Goal: Information Seeking & Learning: Learn about a topic

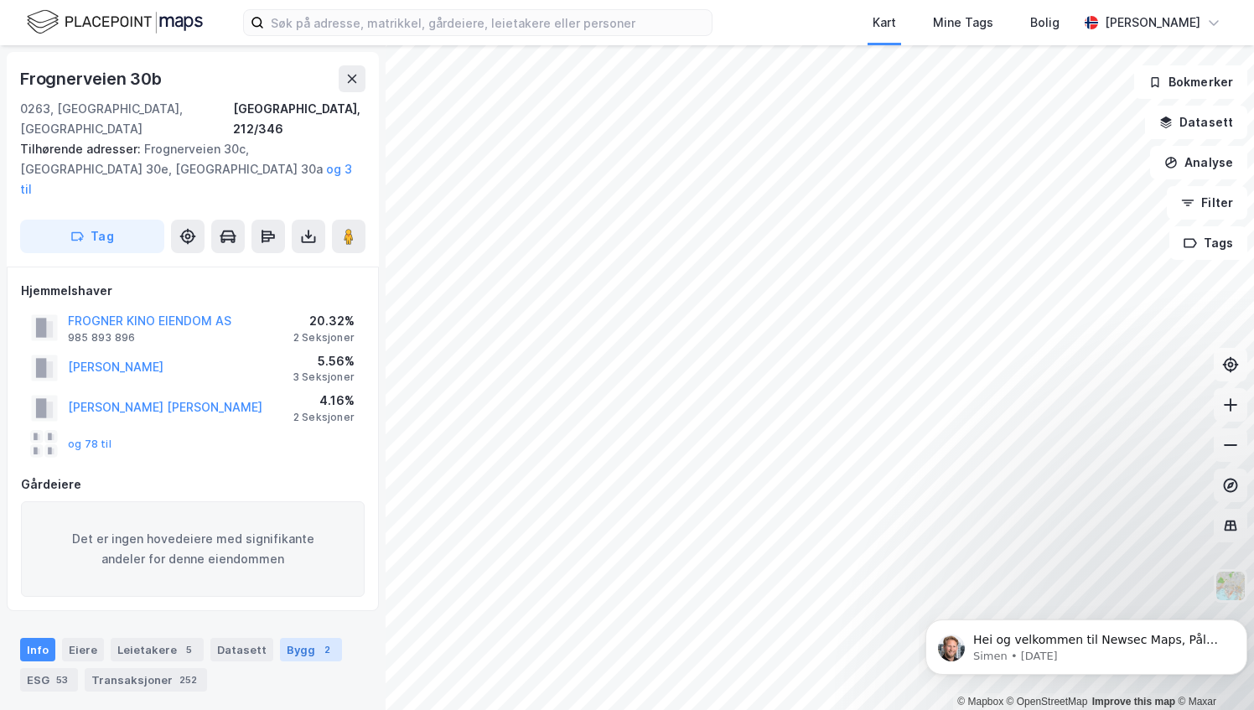
click at [295, 638] on div "Bygg 2" at bounding box center [311, 649] width 62 height 23
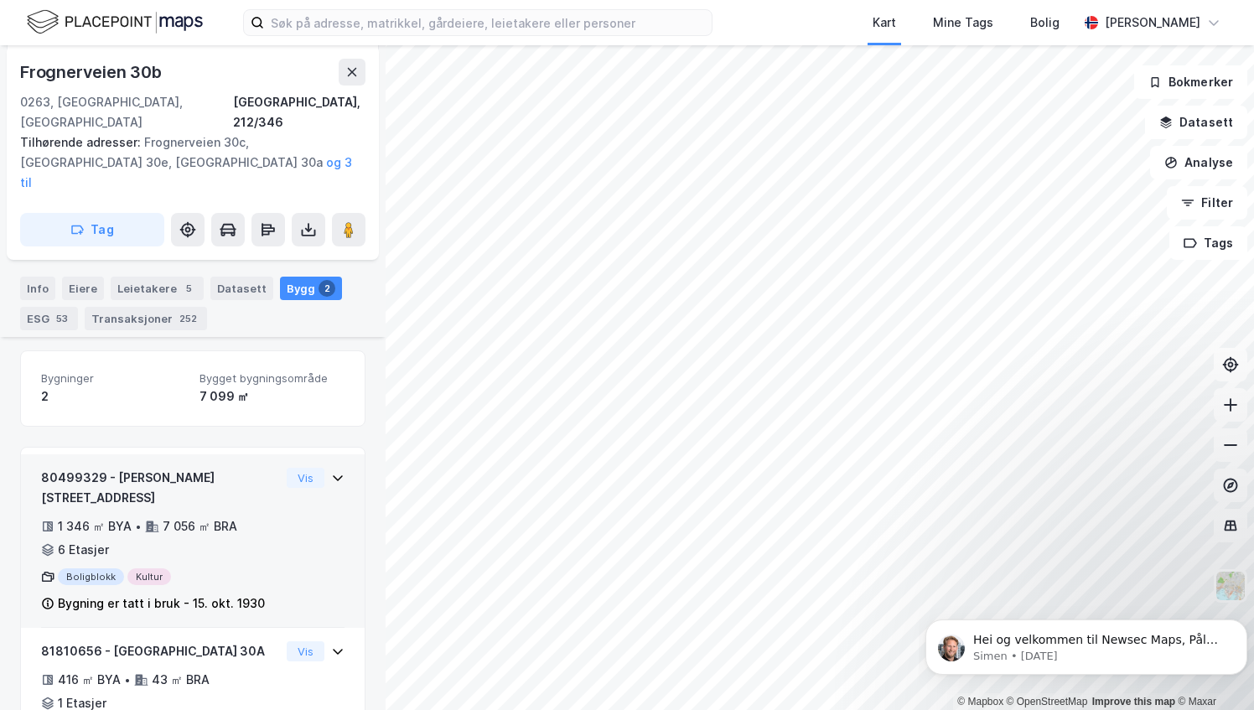
scroll to position [370, 0]
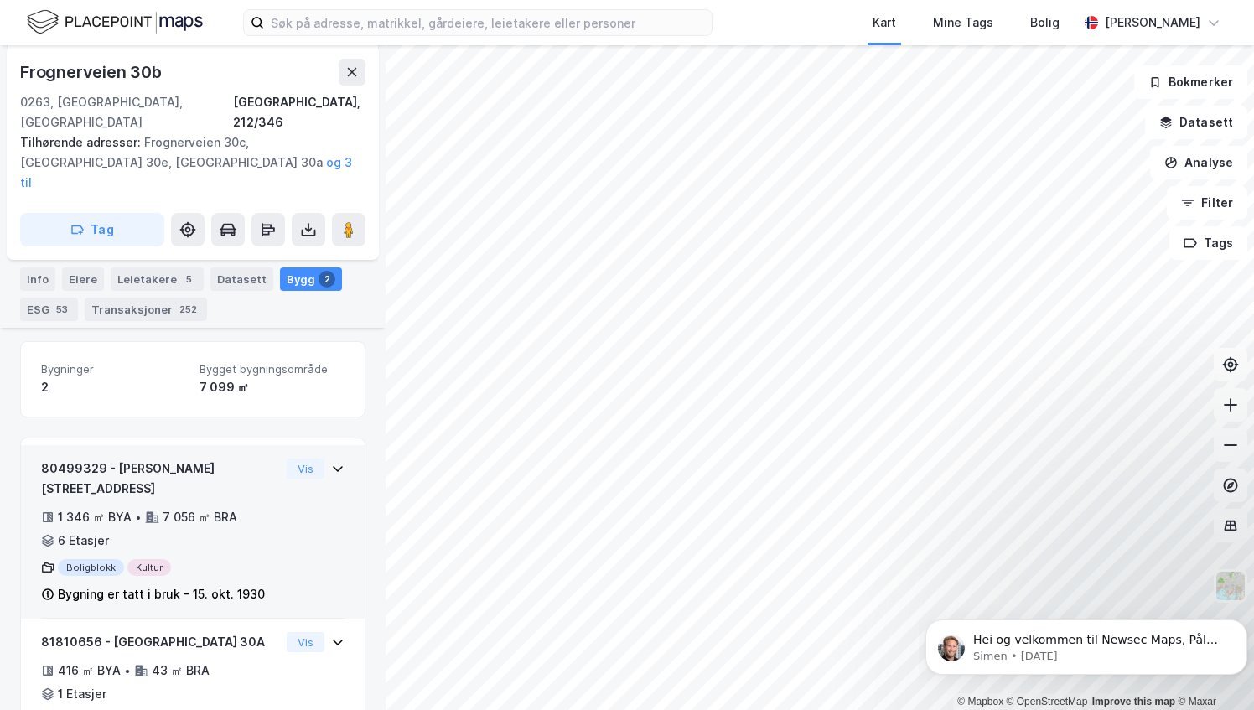
click at [148, 559] on div "Boligblokk Kultur" at bounding box center [160, 567] width 239 height 17
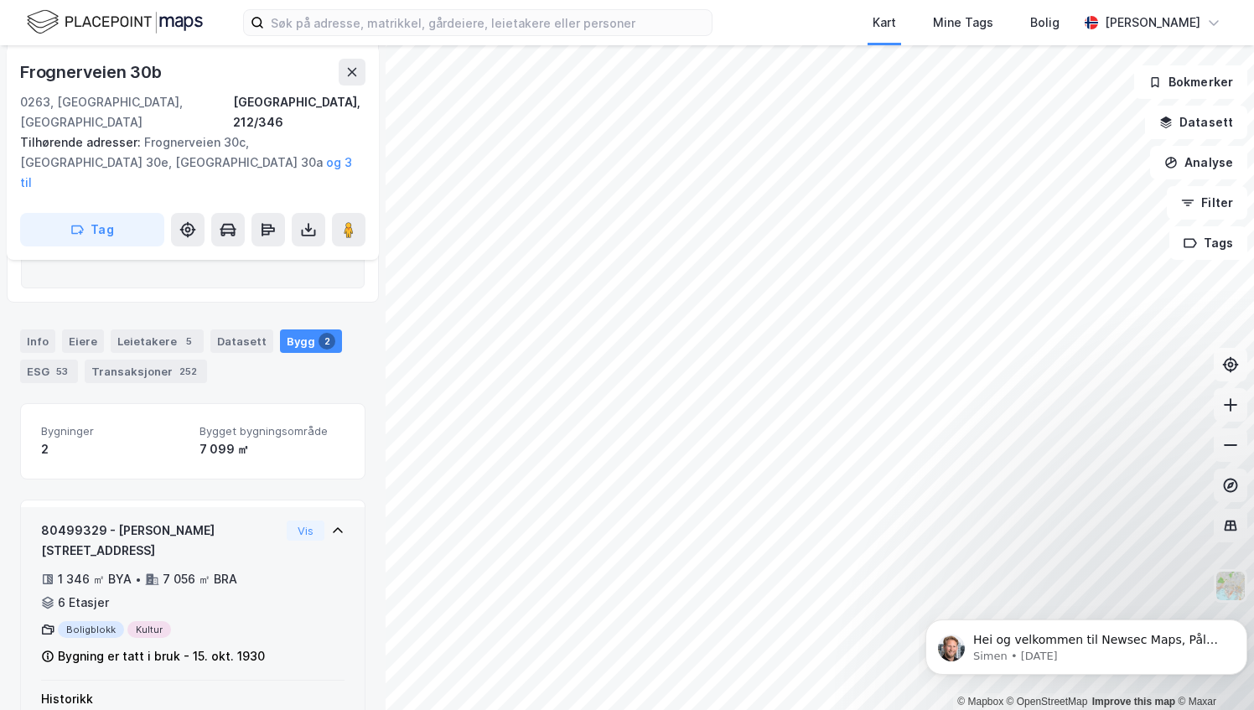
scroll to position [307, 0]
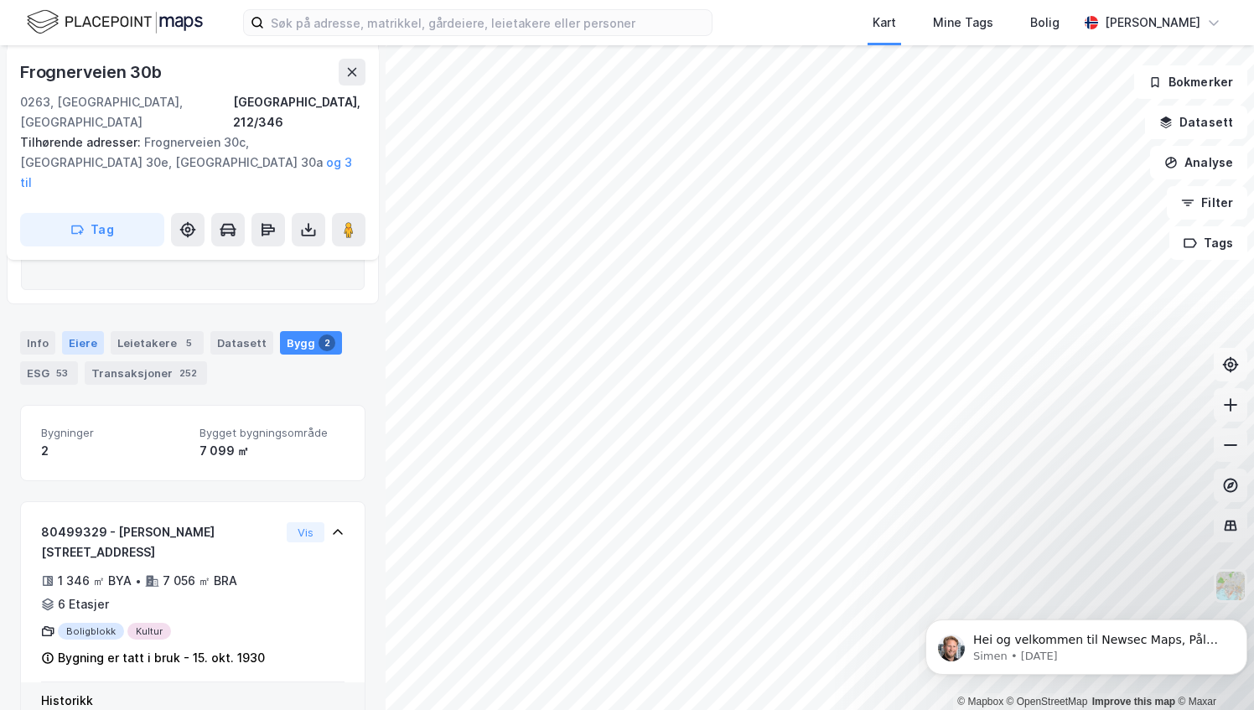
click at [78, 331] on div "Eiere" at bounding box center [83, 342] width 42 height 23
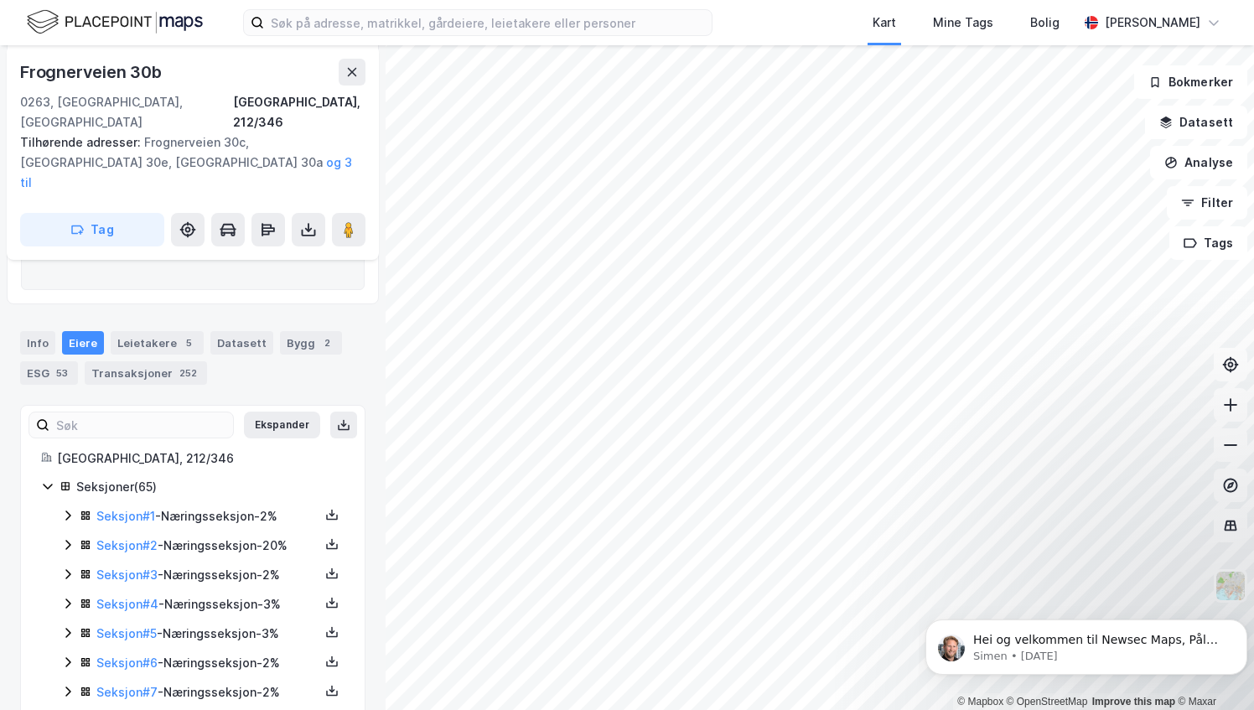
scroll to position [308, 0]
click at [121, 536] on link "Seksjon # 2" at bounding box center [126, 543] width 61 height 14
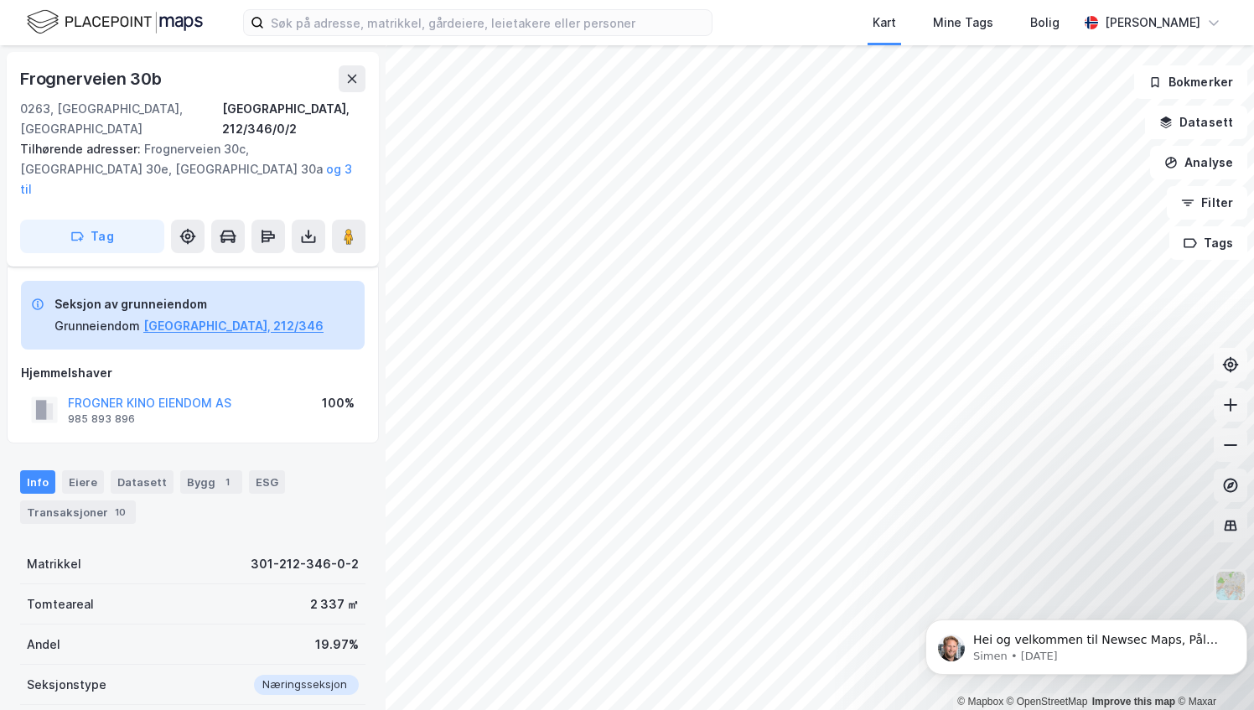
scroll to position [176, 0]
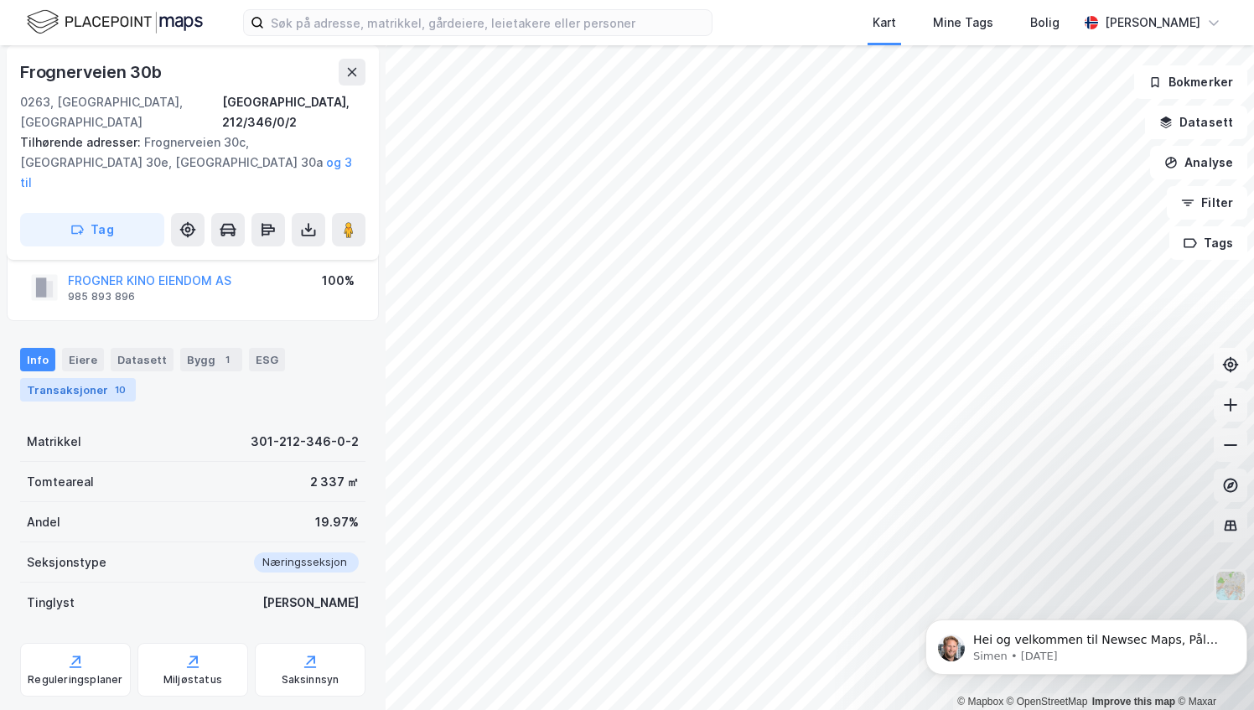
click at [80, 378] on div "Transaksjoner 10" at bounding box center [78, 389] width 116 height 23
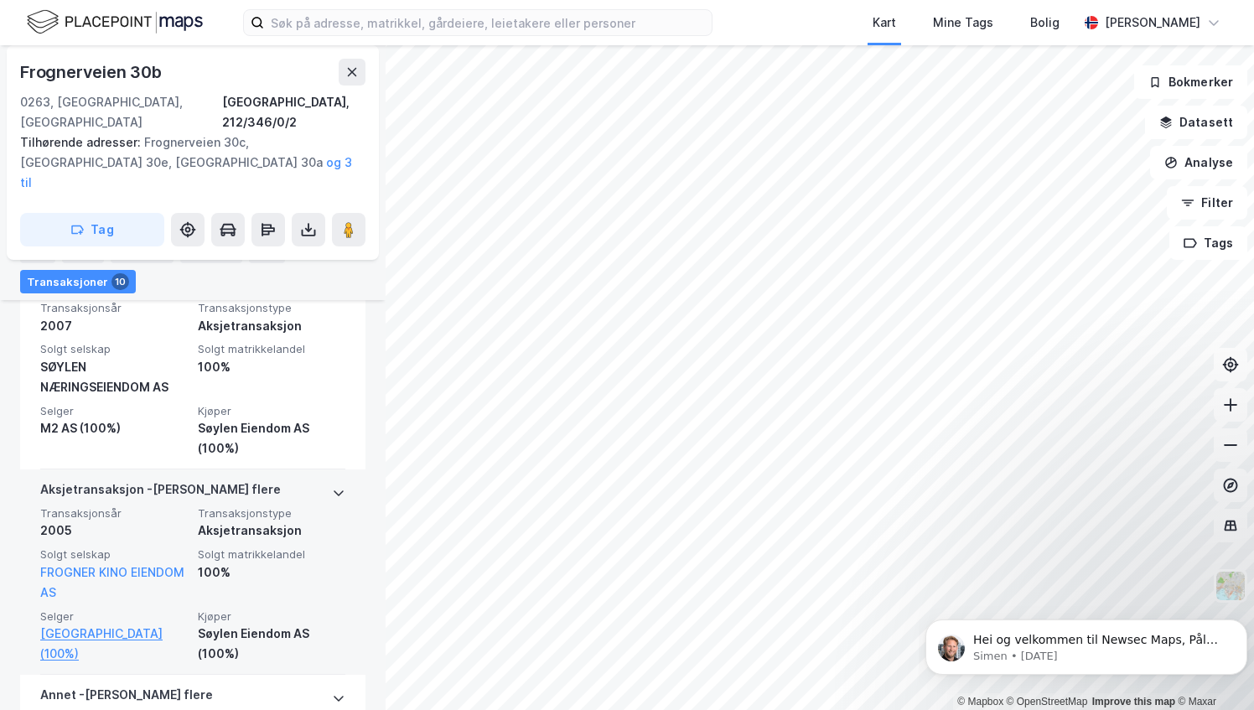
scroll to position [1872, 0]
click at [332, 486] on icon at bounding box center [338, 492] width 13 height 13
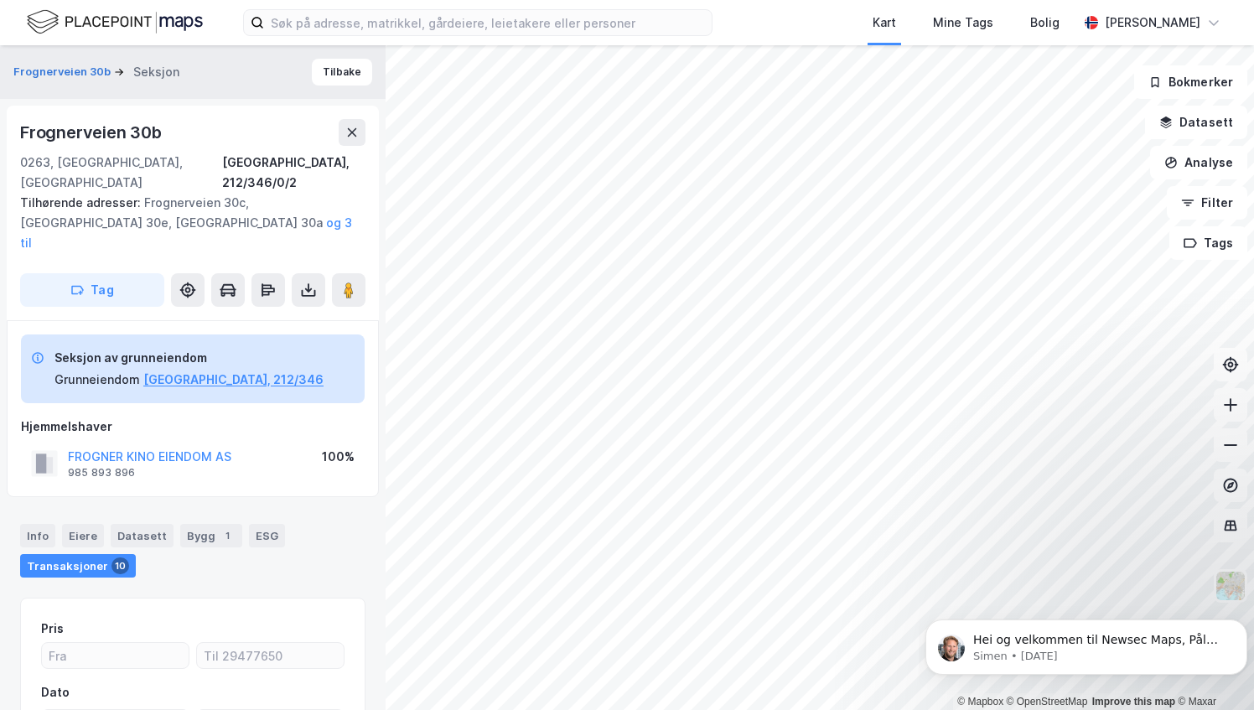
scroll to position [0, 0]
click at [0, 0] on button "FROGNER KINO EIENDOM AS" at bounding box center [0, 0] width 0 height 0
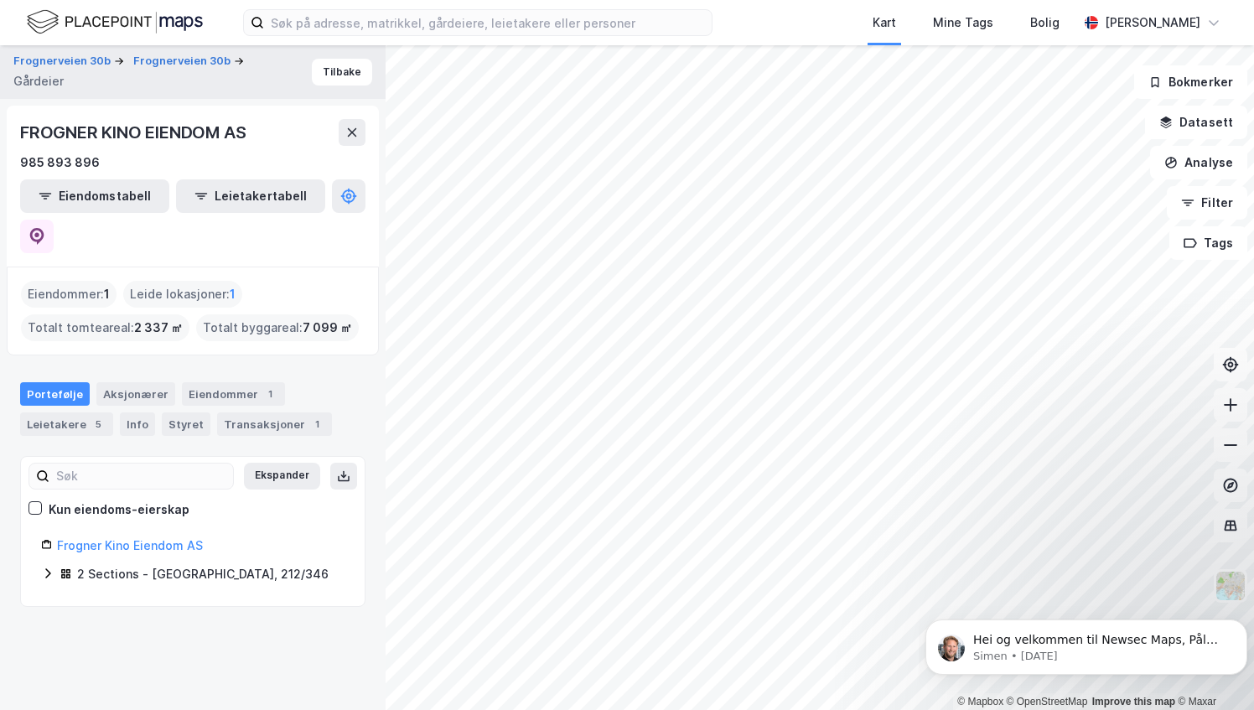
click at [44, 567] on icon at bounding box center [47, 573] width 13 height 13
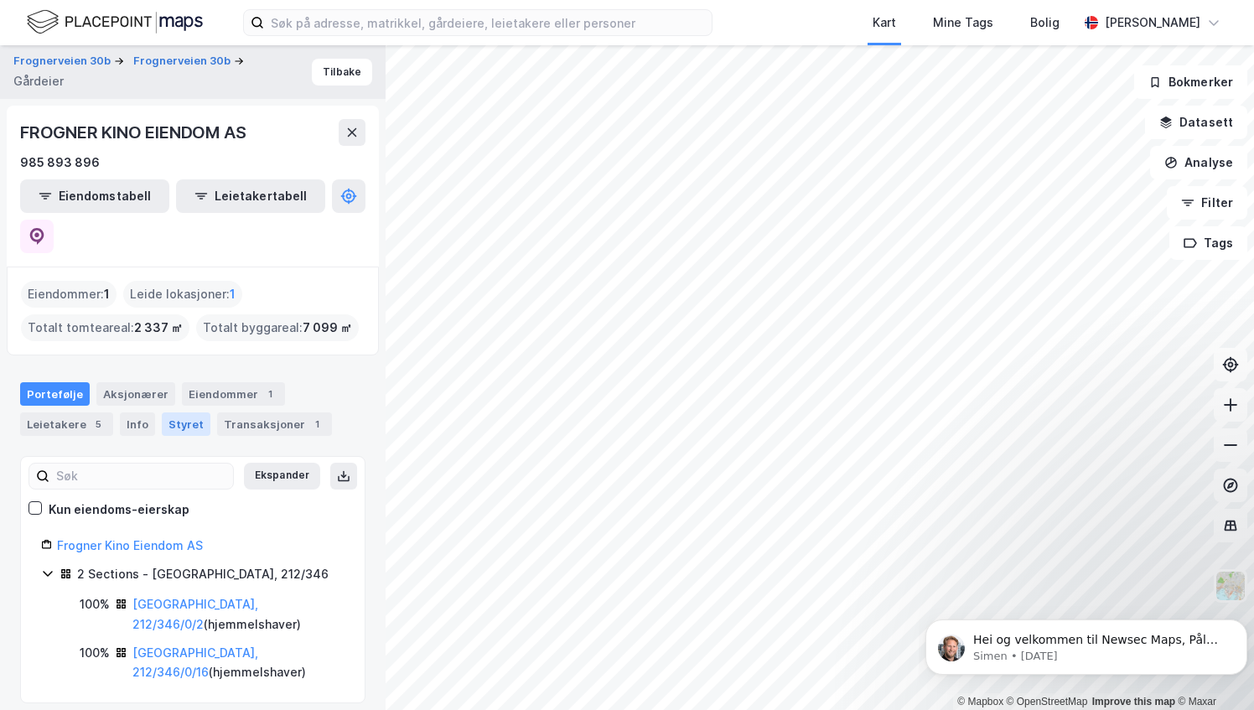
click at [185, 412] on div "Styret" at bounding box center [186, 423] width 49 height 23
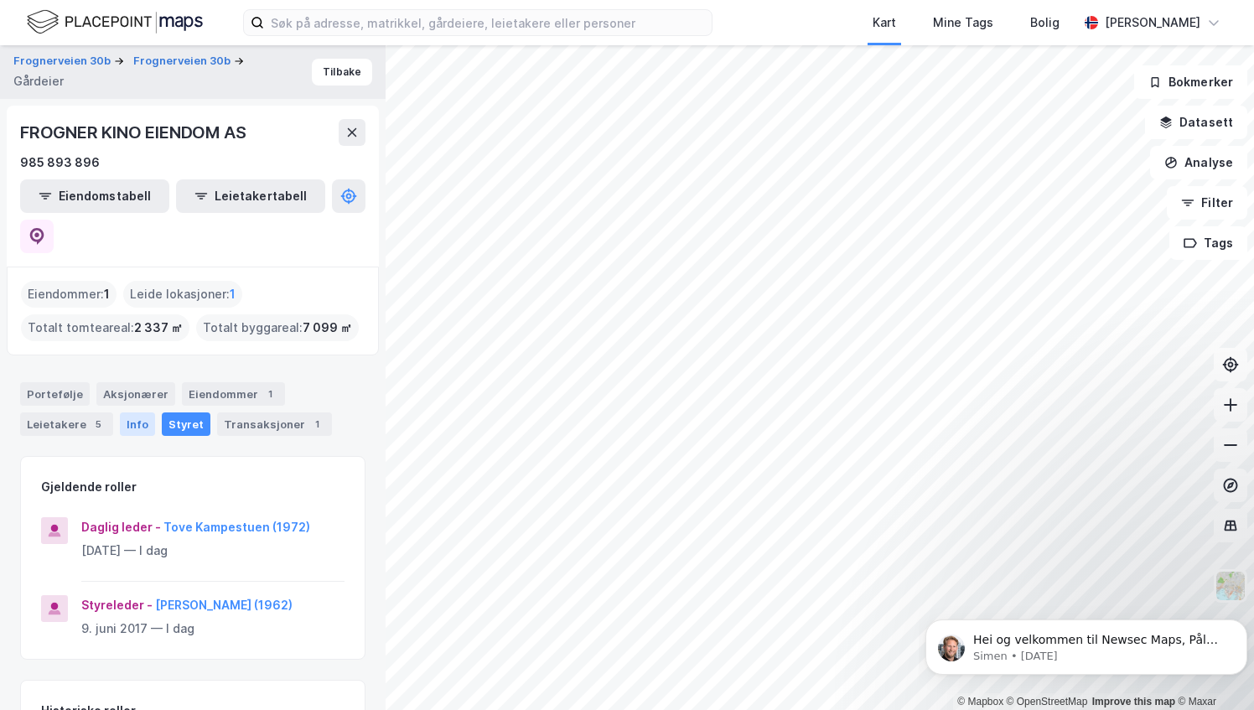
click at [137, 412] on div "Info" at bounding box center [137, 423] width 35 height 23
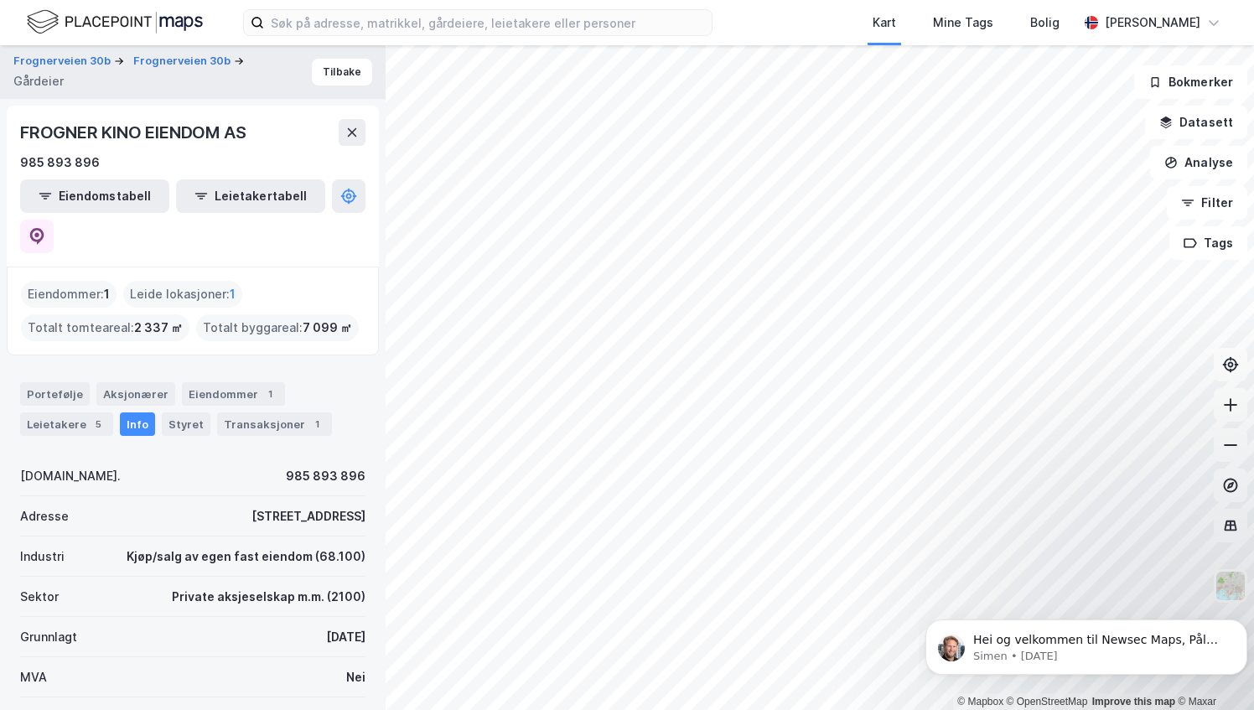
click at [208, 536] on div "Industri Kjøp/salg av egen fast eiendom (68.100)" at bounding box center [192, 556] width 345 height 40
